Goal: Find contact information: Find contact information

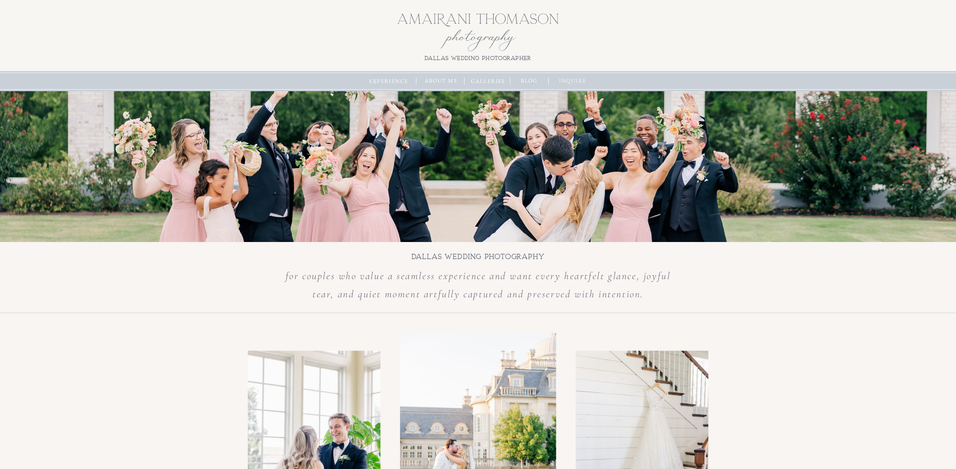
click at [565, 81] on nav "inquire" at bounding box center [573, 81] width 34 height 9
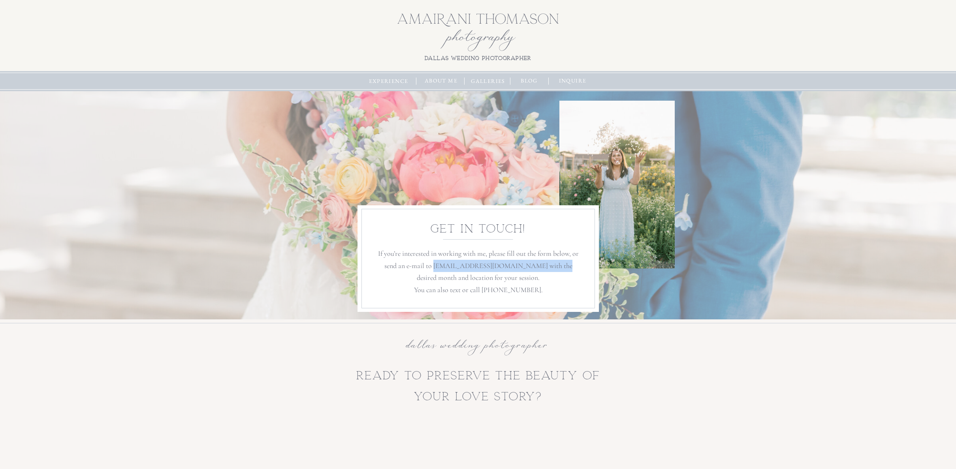
drag, startPoint x: 550, startPoint y: 267, endPoint x: 431, endPoint y: 269, distance: 118.9
click at [431, 269] on p "If you’re interested in working with me, please fill out the form below, or sen…" at bounding box center [478, 272] width 206 height 48
copy p "hello@amairanithomasonphotography.com"
click at [440, 80] on nav "about me" at bounding box center [441, 81] width 38 height 9
